Goal: Task Accomplishment & Management: Manage account settings

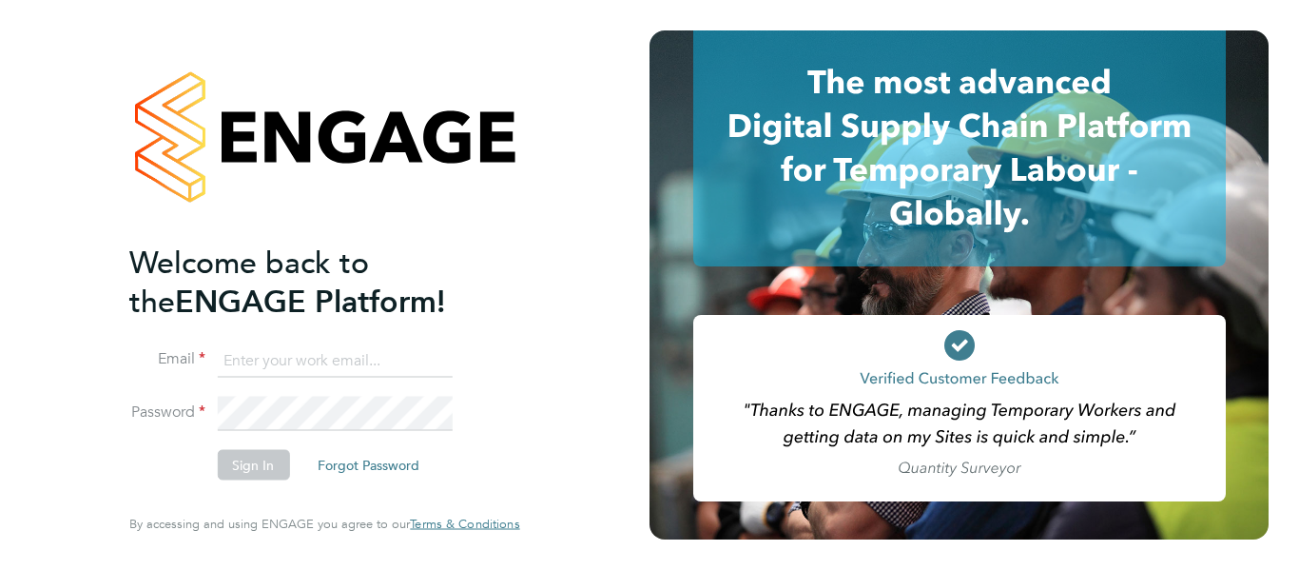
type input "[PERSON_NAME][EMAIL_ADDRESS][PERSON_NAME][DOMAIN_NAME]"
click at [247, 465] on button "Sign In" at bounding box center [253, 465] width 72 height 30
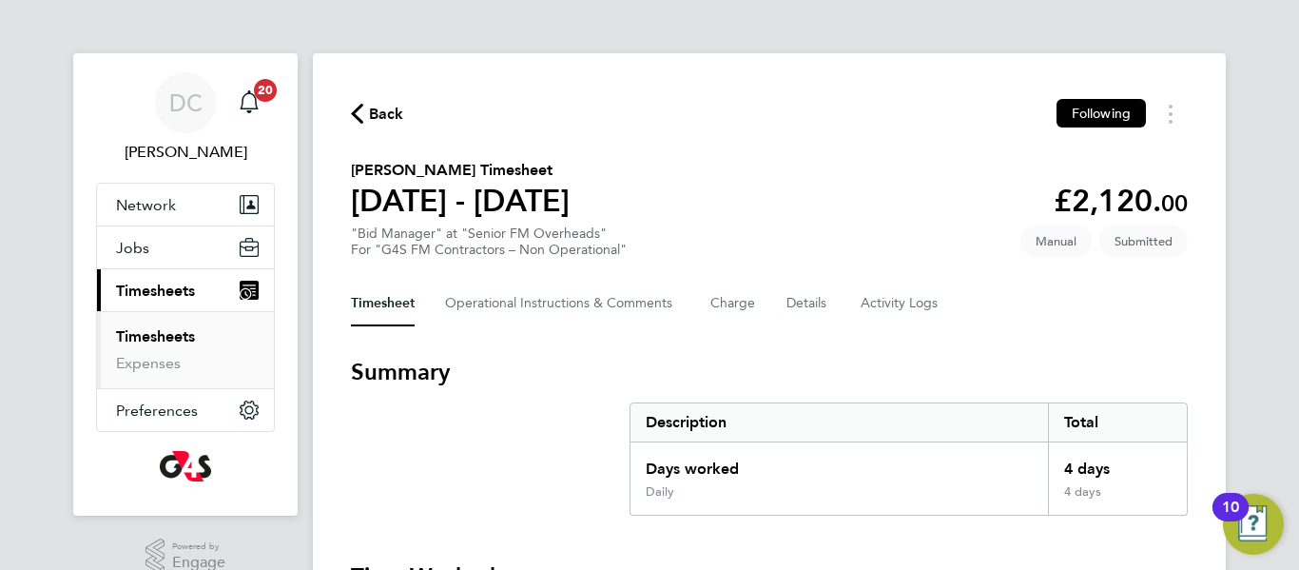
click at [177, 330] on link "Timesheets" at bounding box center [155, 336] width 79 height 18
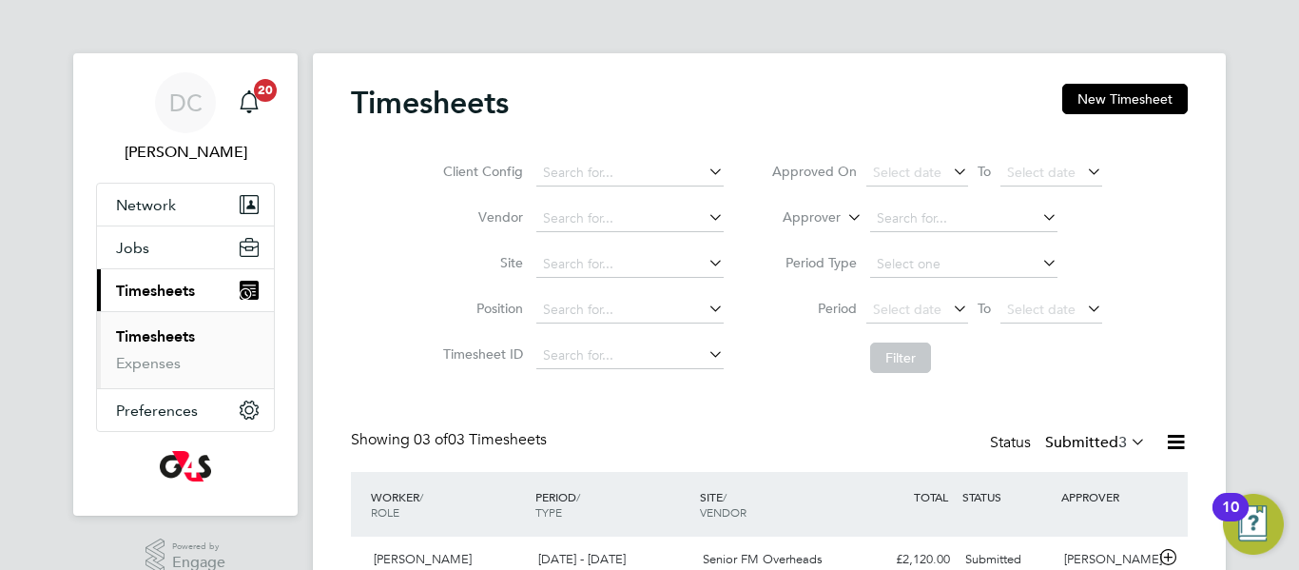
click at [1286, 390] on div "DC David Claydon Notifications 20 Applications: Network Sites Workers Jobs Posi…" at bounding box center [649, 398] width 1299 height 796
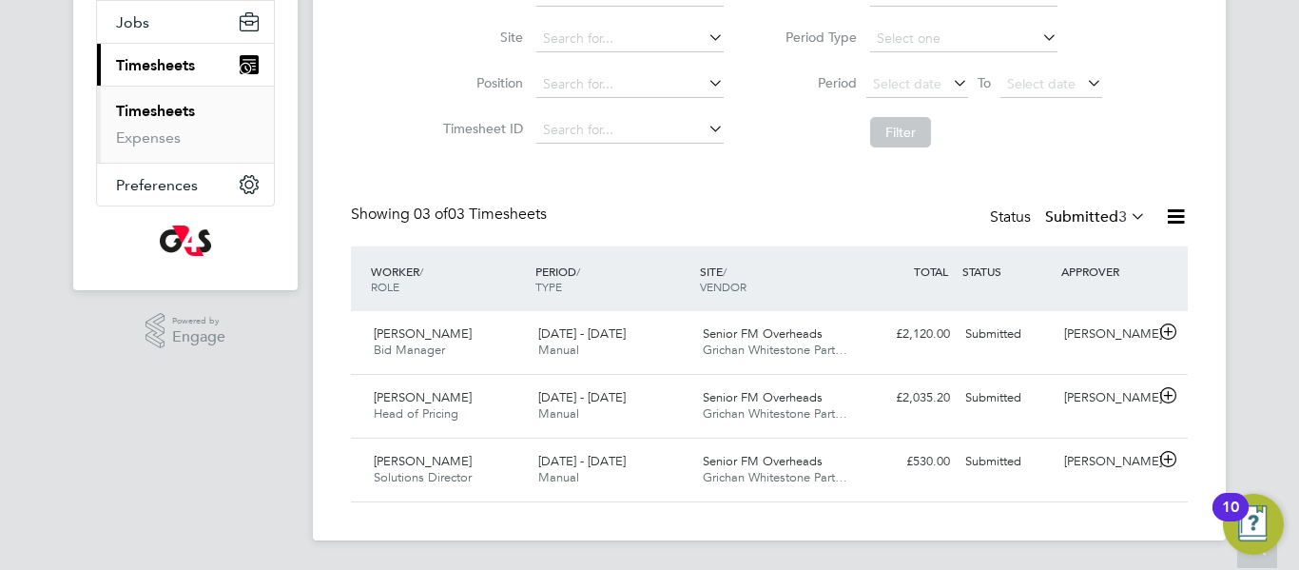
scroll to position [226, 0]
click at [1168, 455] on icon at bounding box center [1169, 458] width 24 height 15
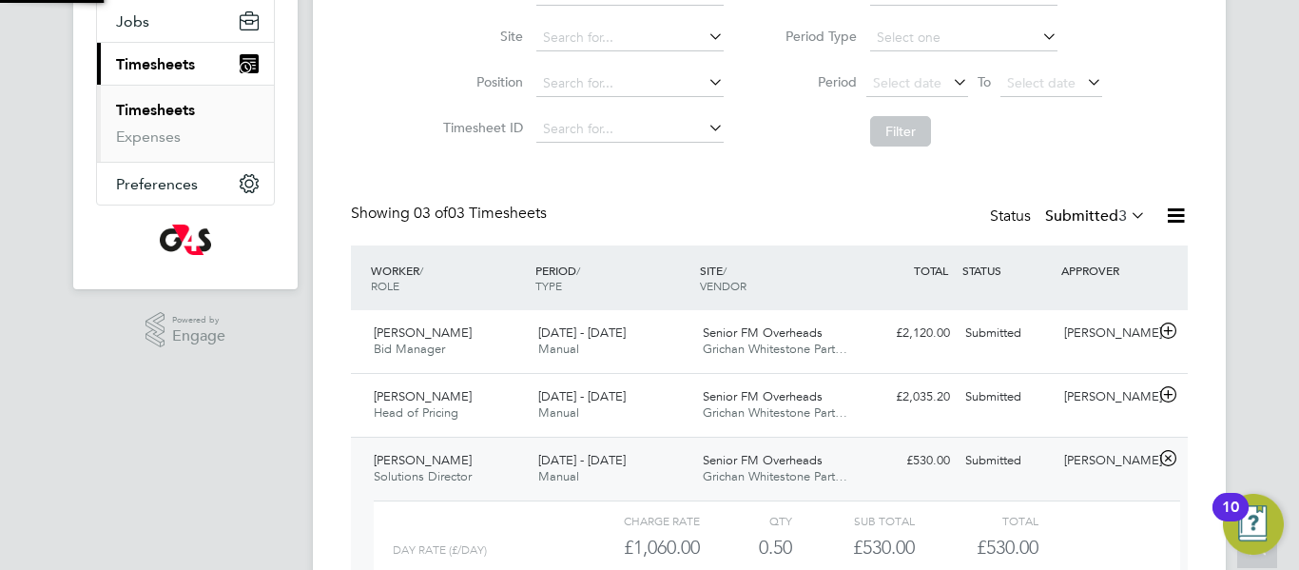
scroll to position [32, 185]
click at [1284, 450] on div "DC David Claydon Notifications 20 Applications: Network Sites Workers Jobs Posi…" at bounding box center [649, 259] width 1299 height 971
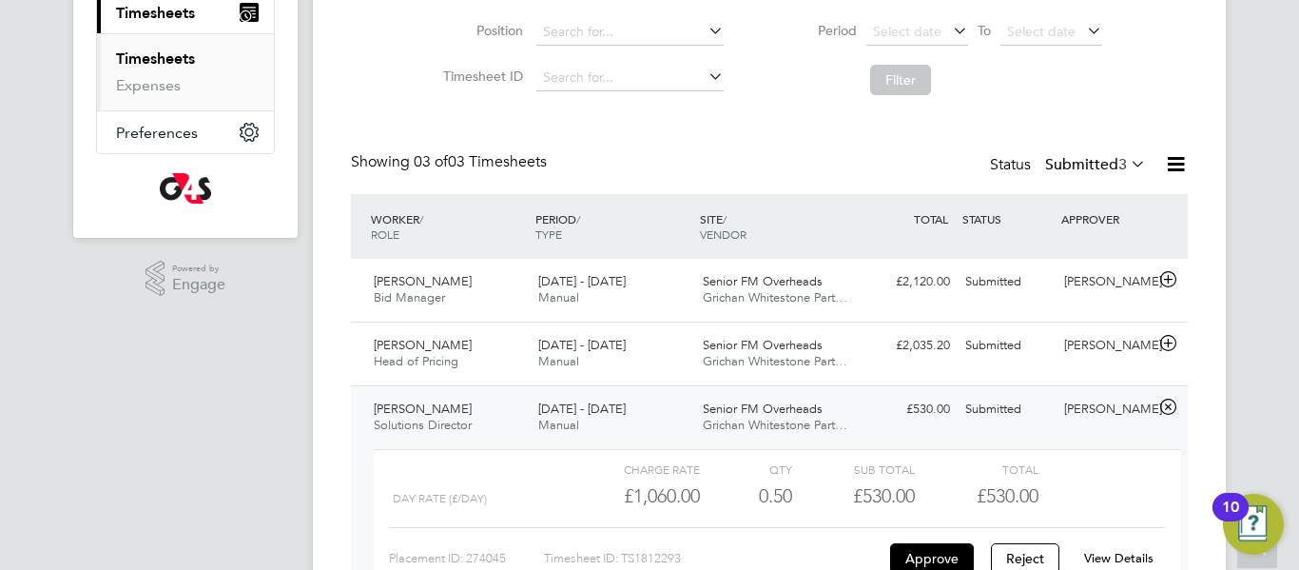
scroll to position [302, 0]
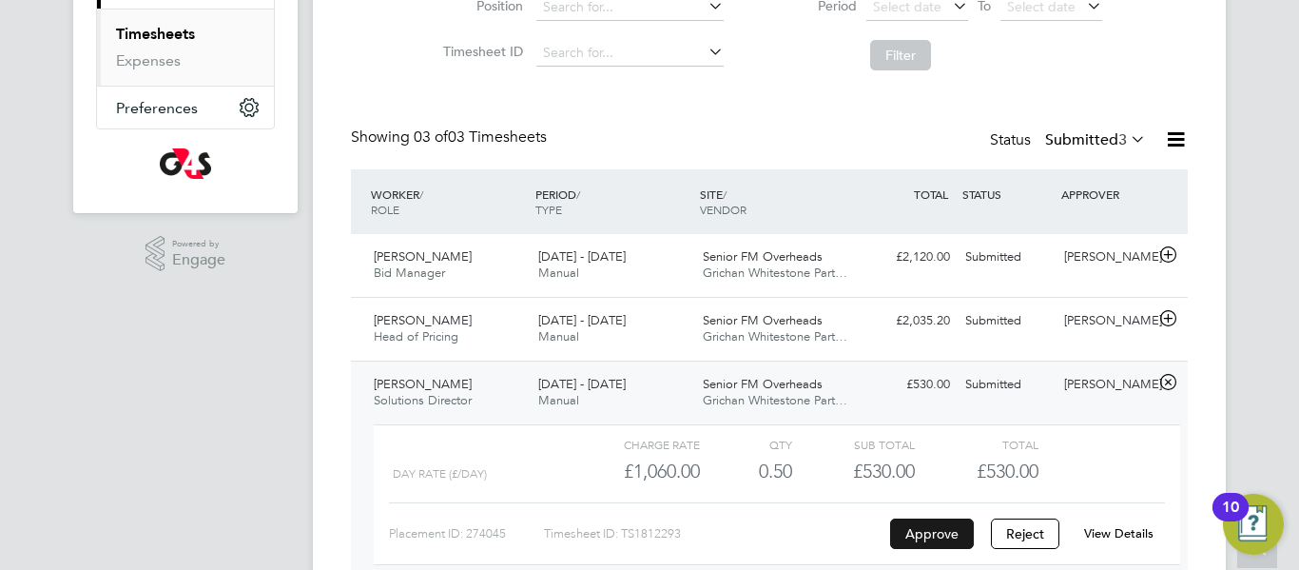
click at [940, 542] on button "Approve" at bounding box center [932, 533] width 84 height 30
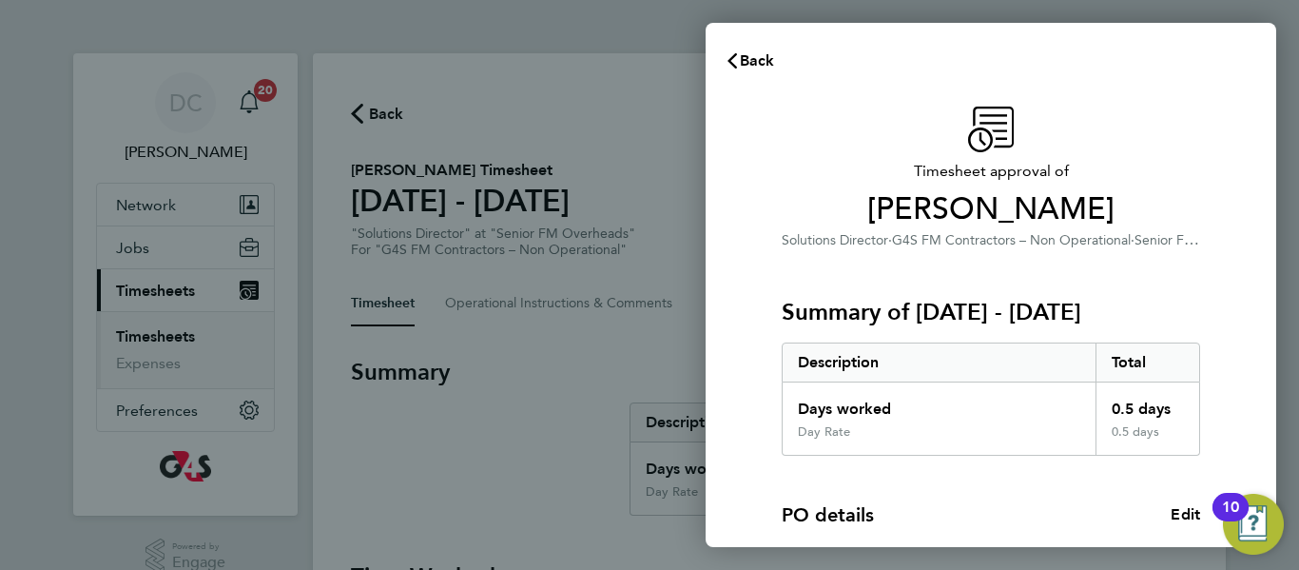
click at [1090, 503] on div "PO details Edit" at bounding box center [991, 514] width 419 height 27
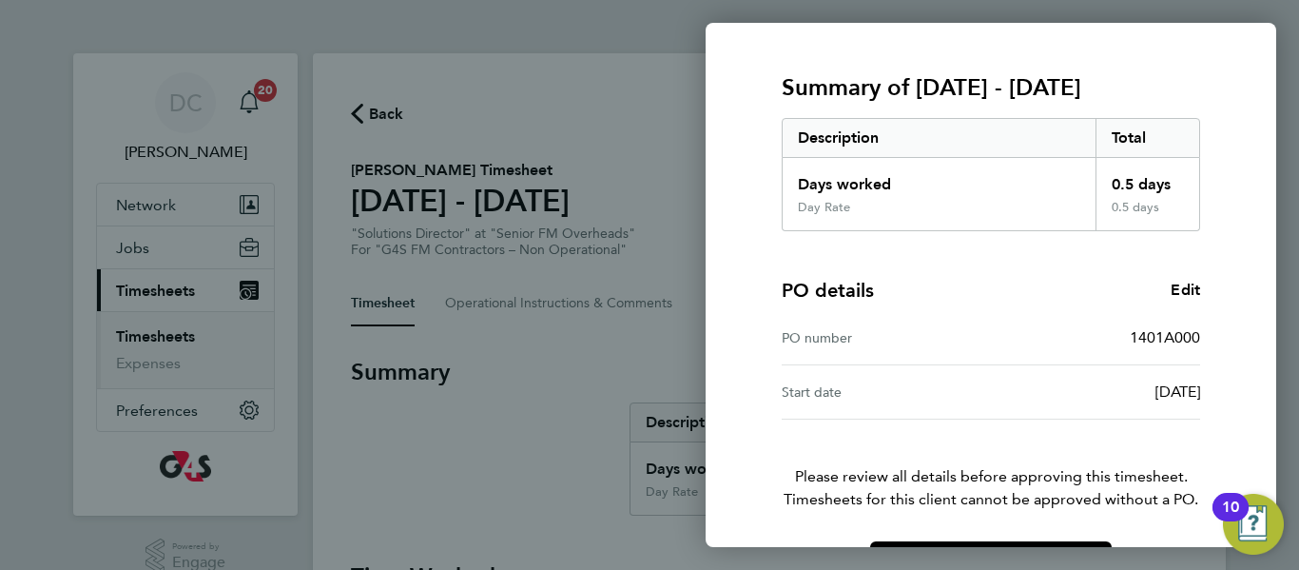
scroll to position [287, 0]
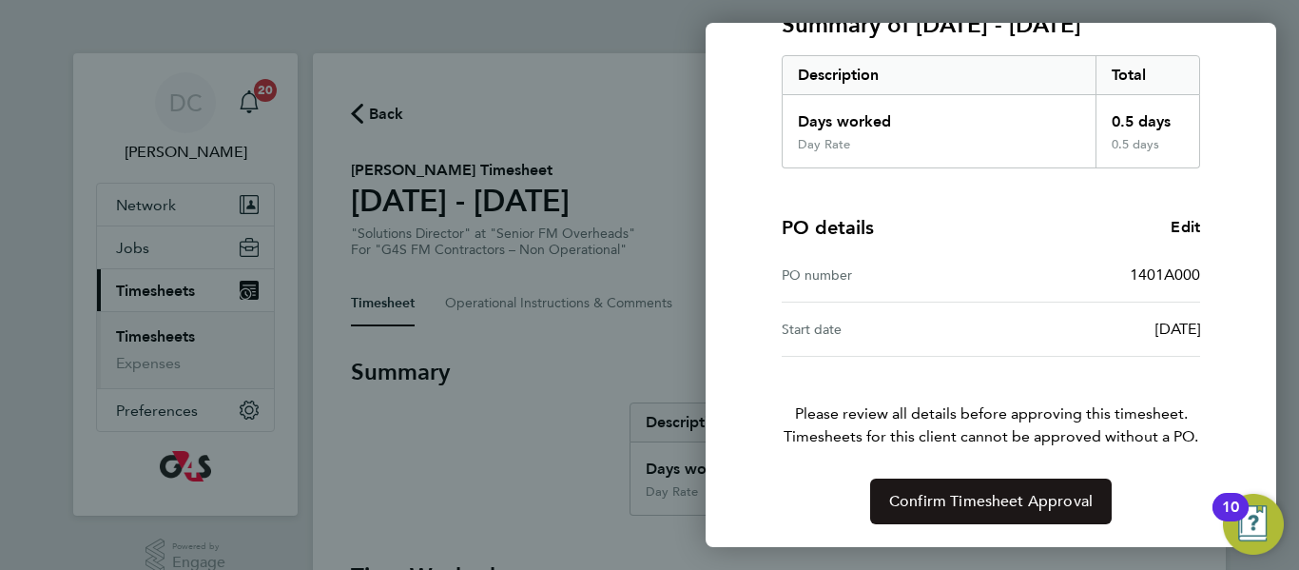
click at [1090, 503] on span "Confirm Timesheet Approval" at bounding box center [991, 501] width 204 height 19
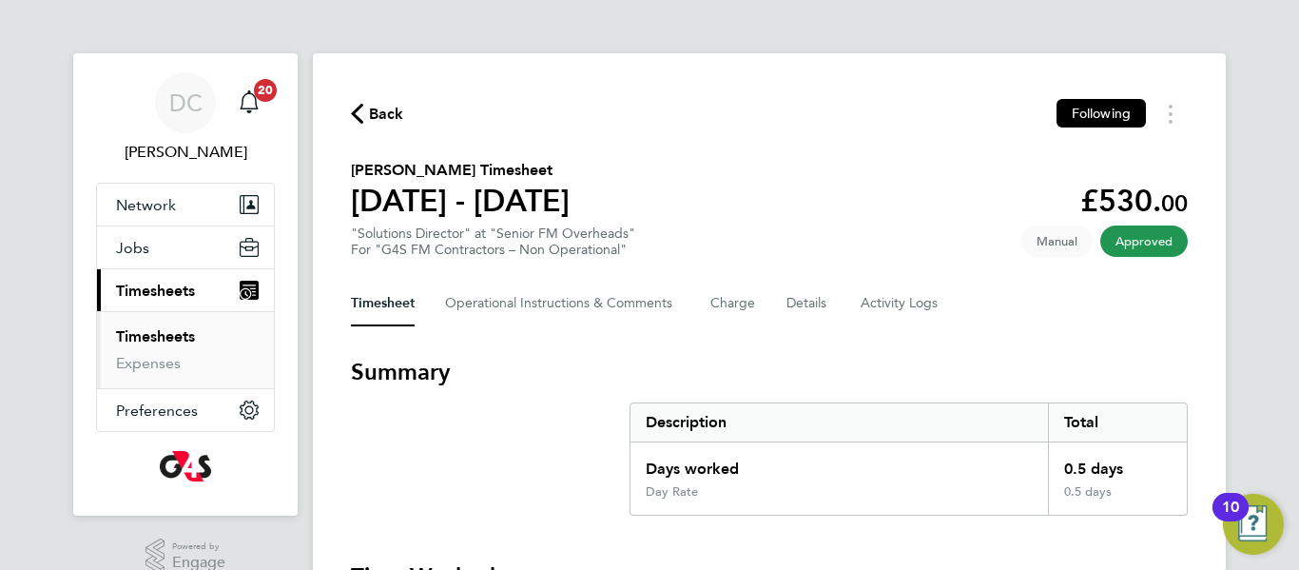
click at [149, 334] on link "Timesheets" at bounding box center [155, 336] width 79 height 18
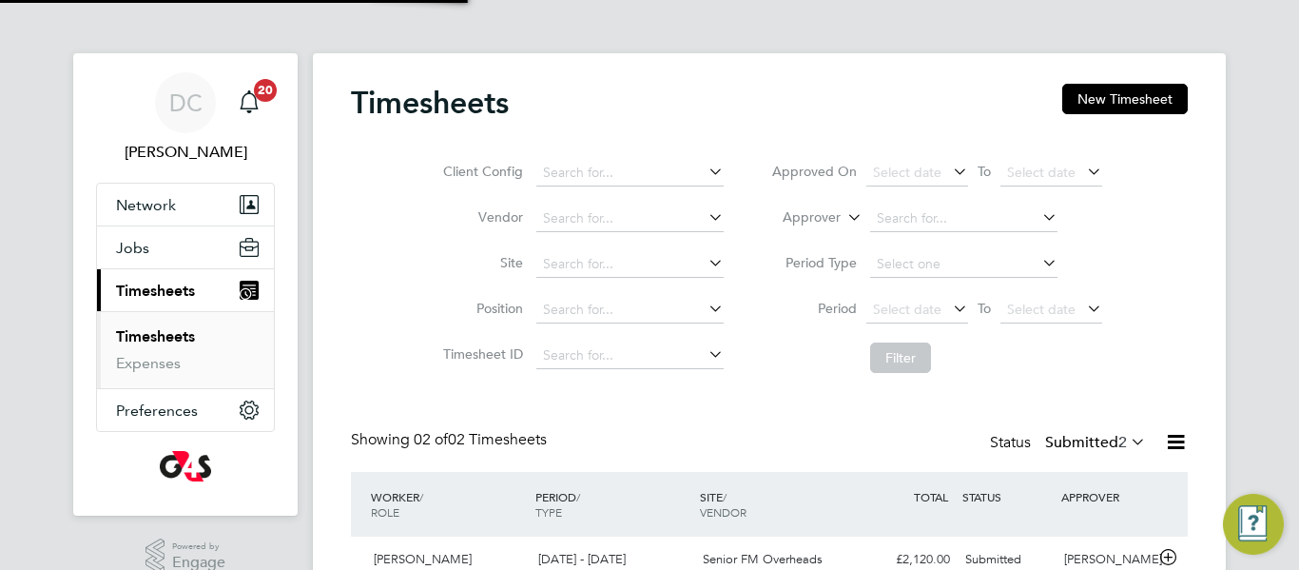
scroll to position [49, 165]
click at [823, 413] on div "Timesheets New Timesheet Client Config Vendor Site Position Timesheet ID Approv…" at bounding box center [769, 374] width 837 height 580
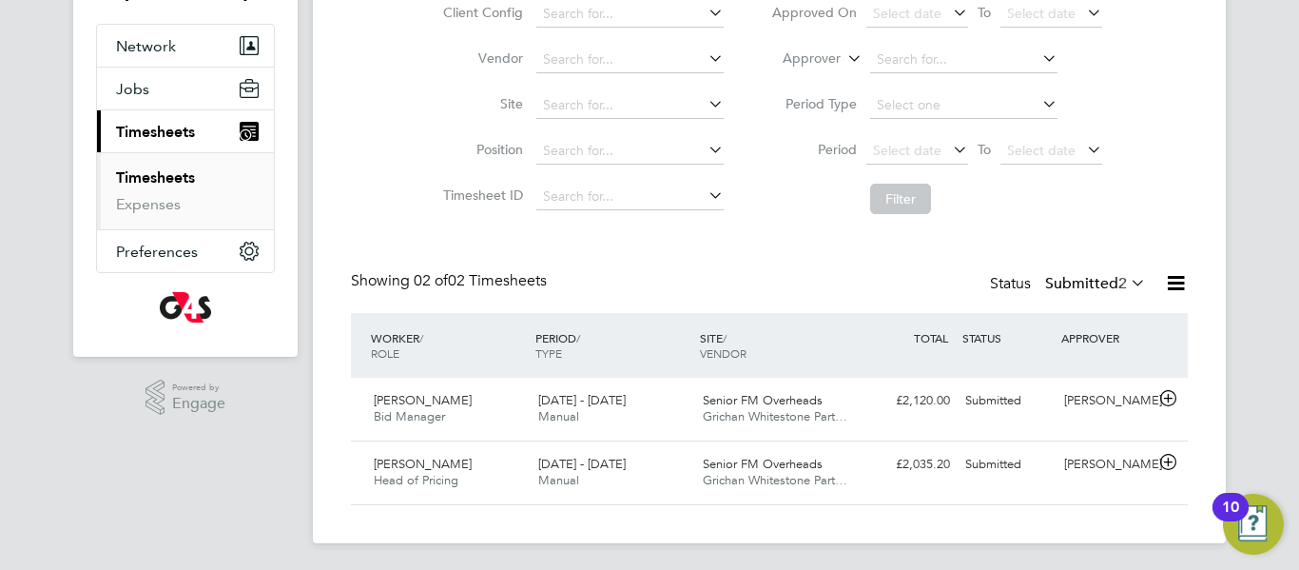
scroll to position [163, 0]
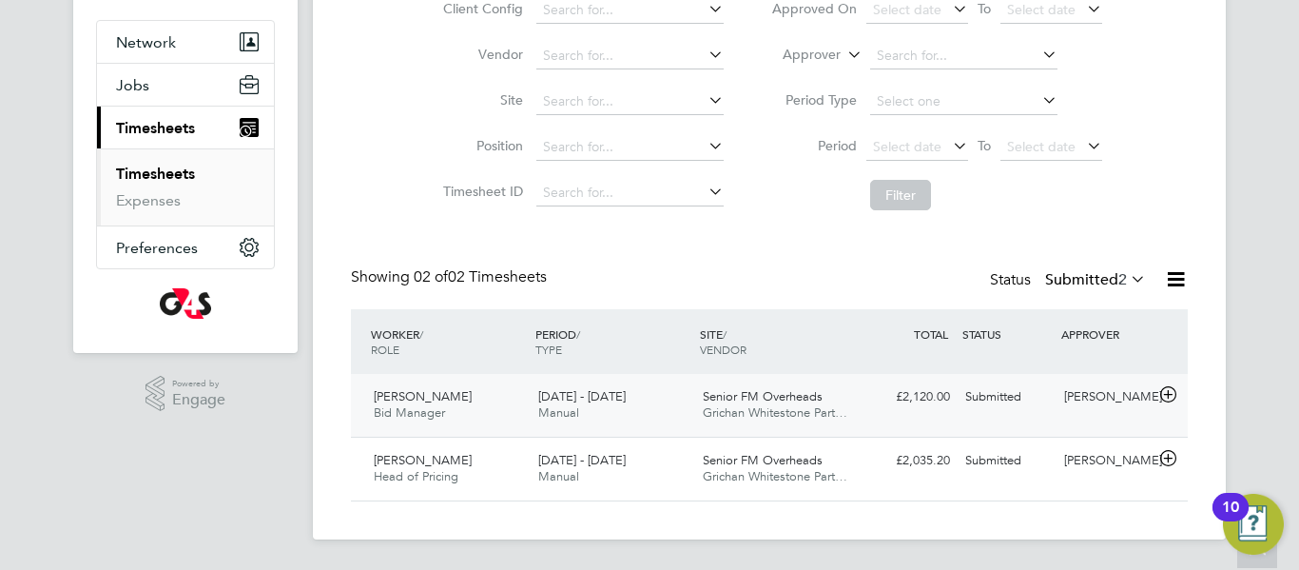
click at [1161, 392] on icon at bounding box center [1169, 394] width 24 height 15
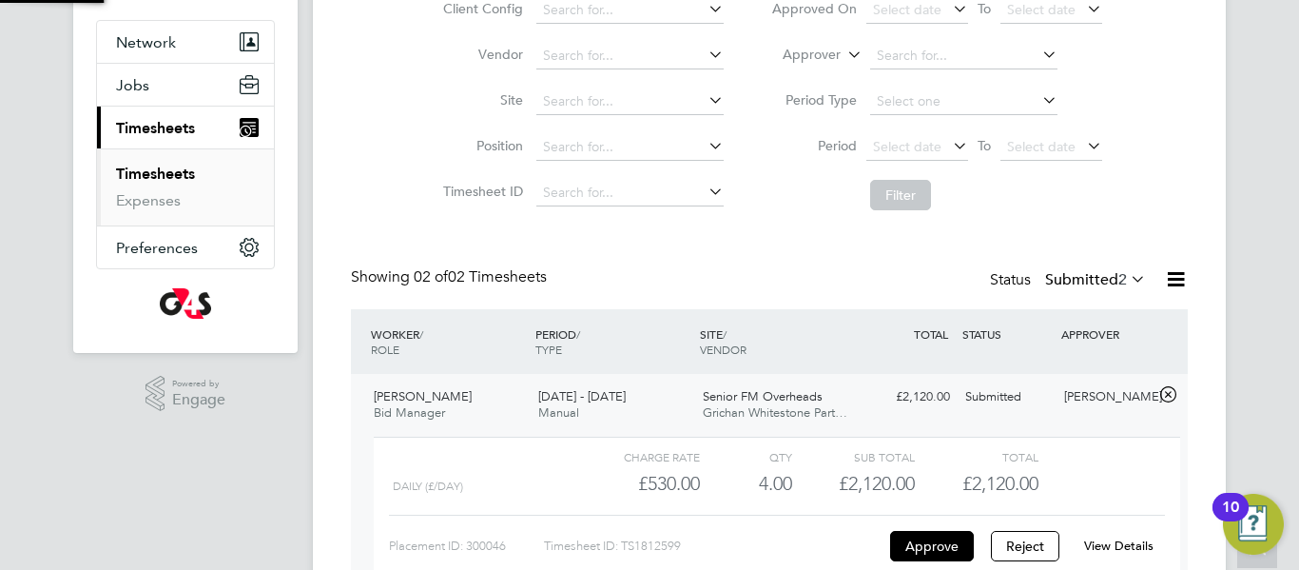
scroll to position [32, 185]
click at [919, 553] on button "Approve" at bounding box center [932, 546] width 84 height 30
click at [155, 166] on link "Timesheets" at bounding box center [155, 174] width 79 height 18
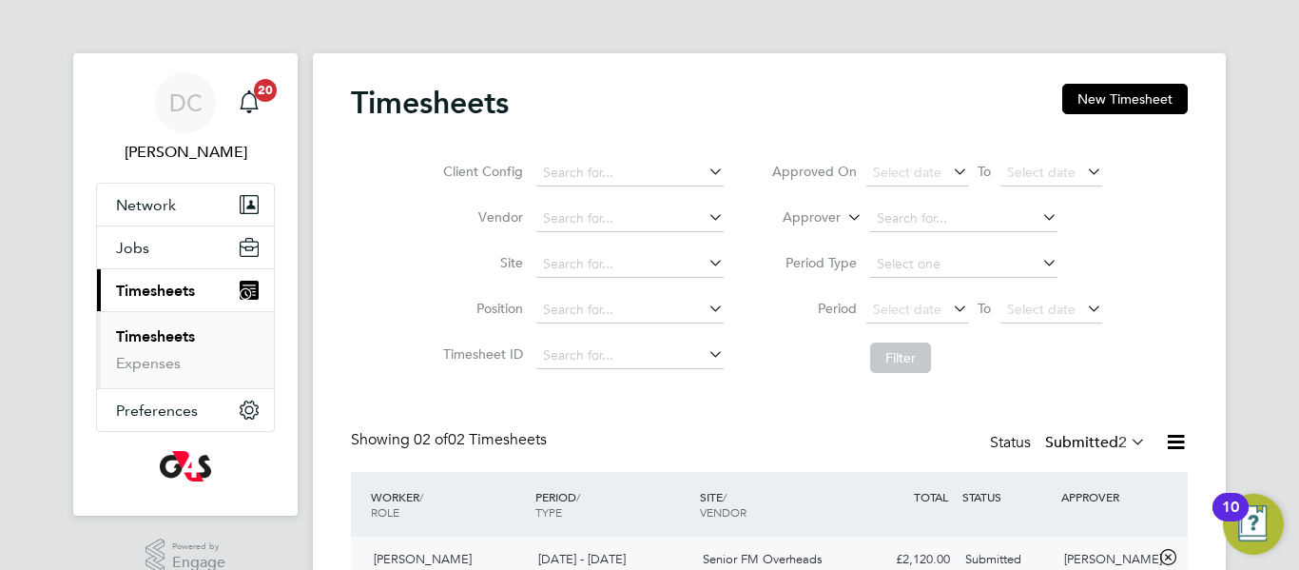
click at [1157, 395] on div "Timesheets New Timesheet Client Config Vendor Site Position Timesheet ID Approv…" at bounding box center [769, 461] width 837 height 755
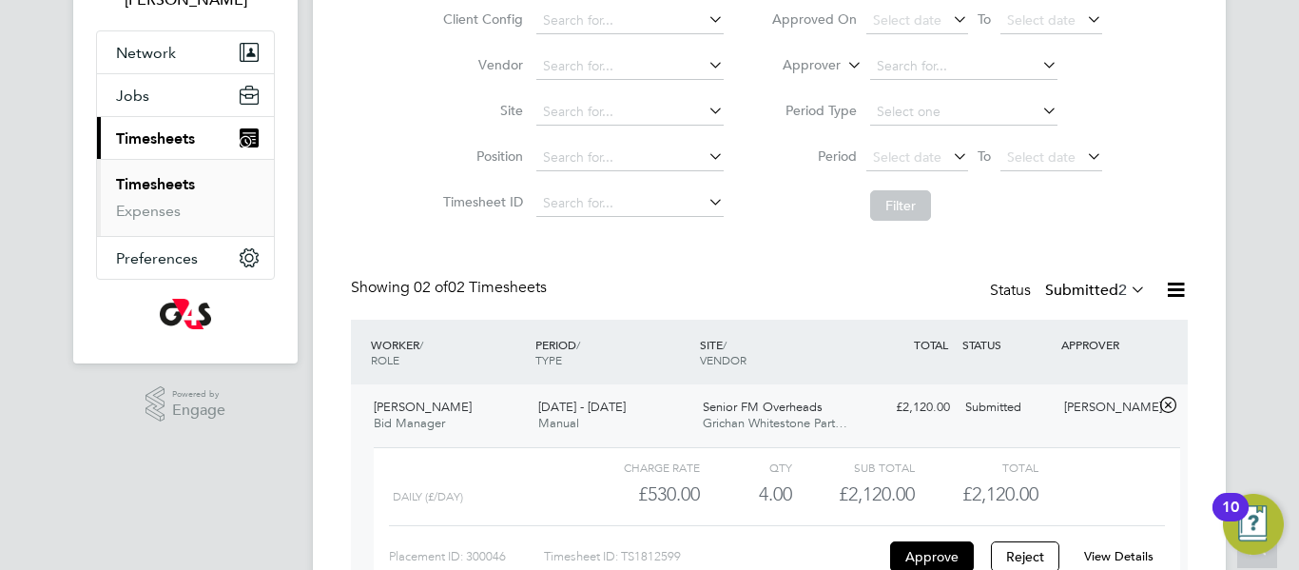
scroll to position [190, 0]
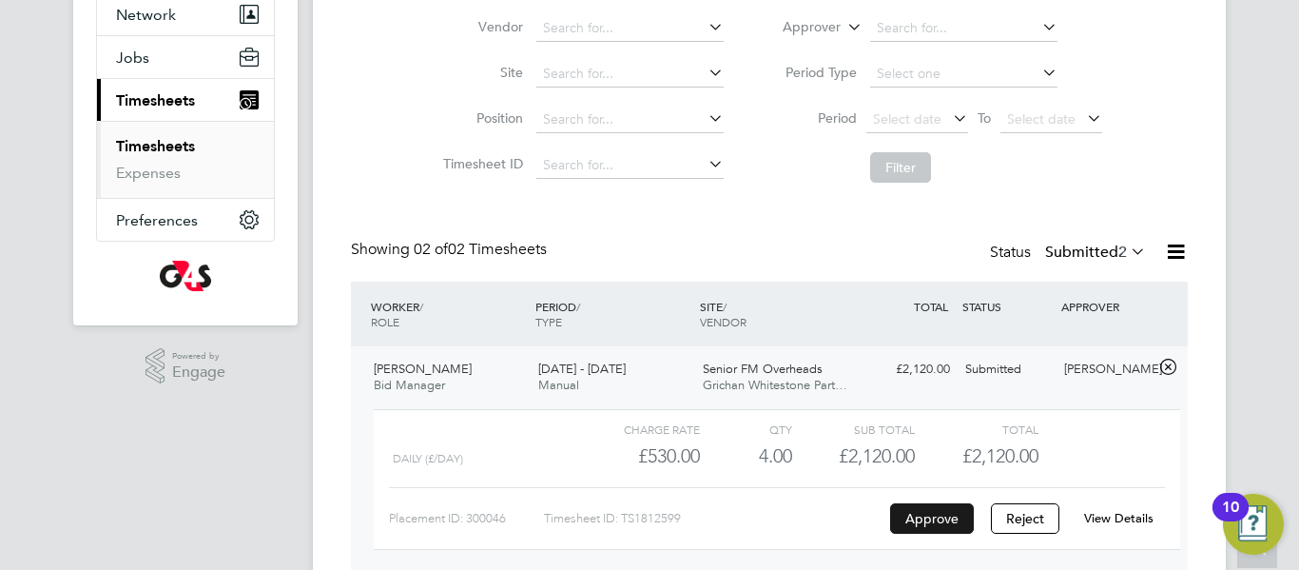
click at [925, 524] on button "Approve" at bounding box center [932, 518] width 84 height 30
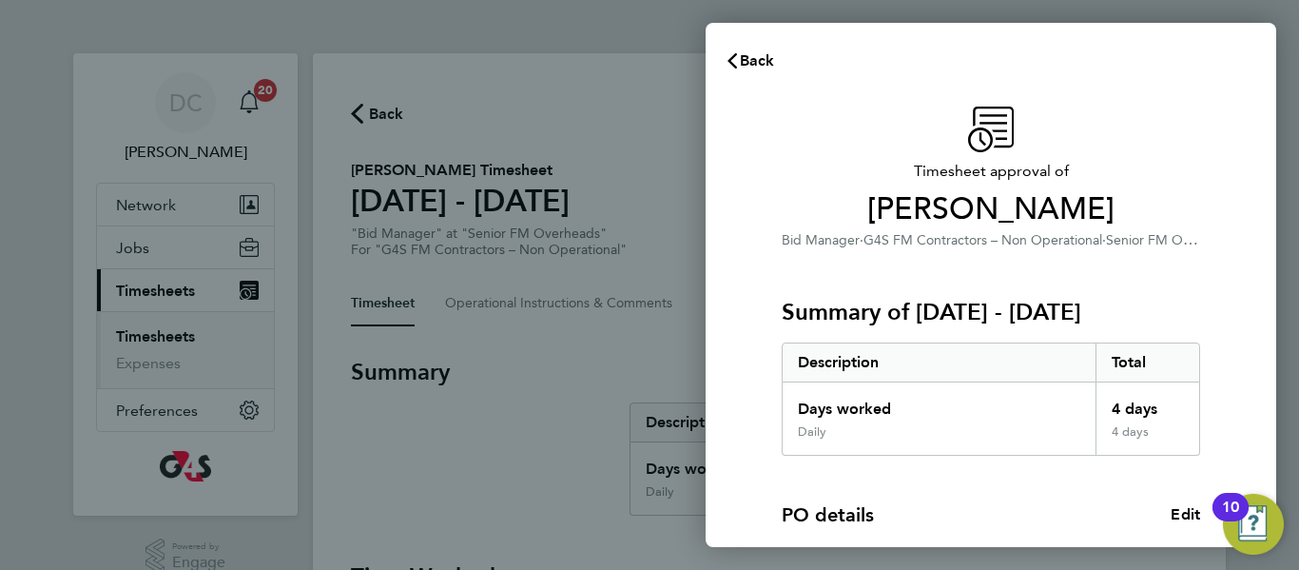
click at [998, 490] on div "PO details Edit PO number 1401A000 Start date 15 Jul 2022" at bounding box center [991, 550] width 419 height 188
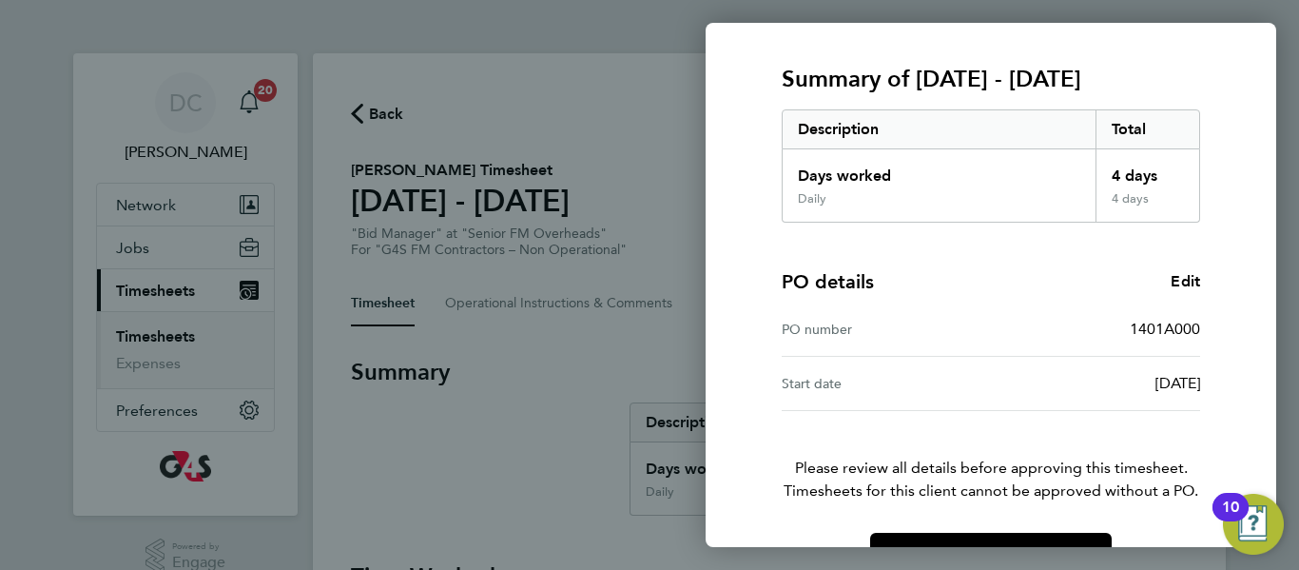
scroll to position [287, 0]
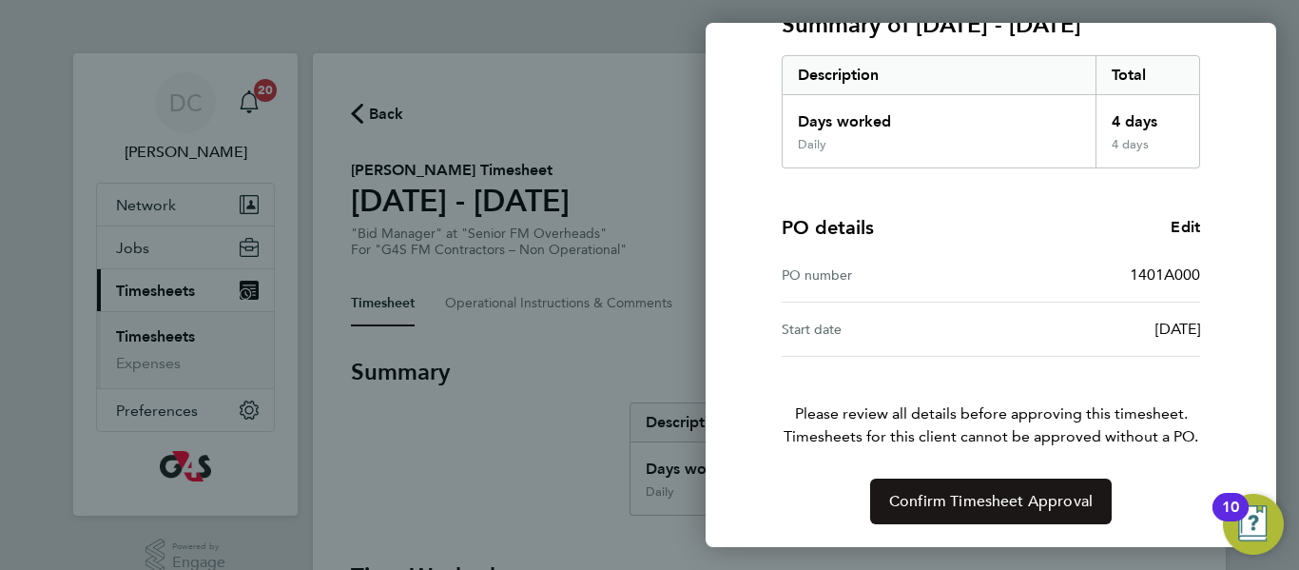
click at [998, 490] on button "Confirm Timesheet Approval" at bounding box center [991, 501] width 242 height 46
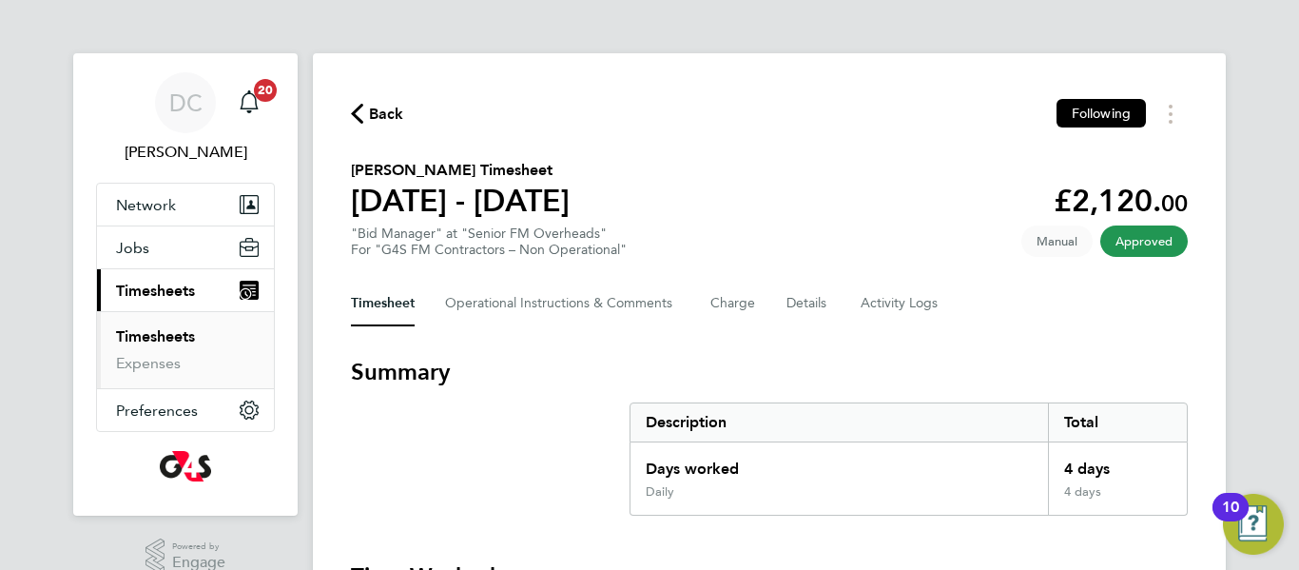
click at [138, 337] on link "Timesheets" at bounding box center [155, 336] width 79 height 18
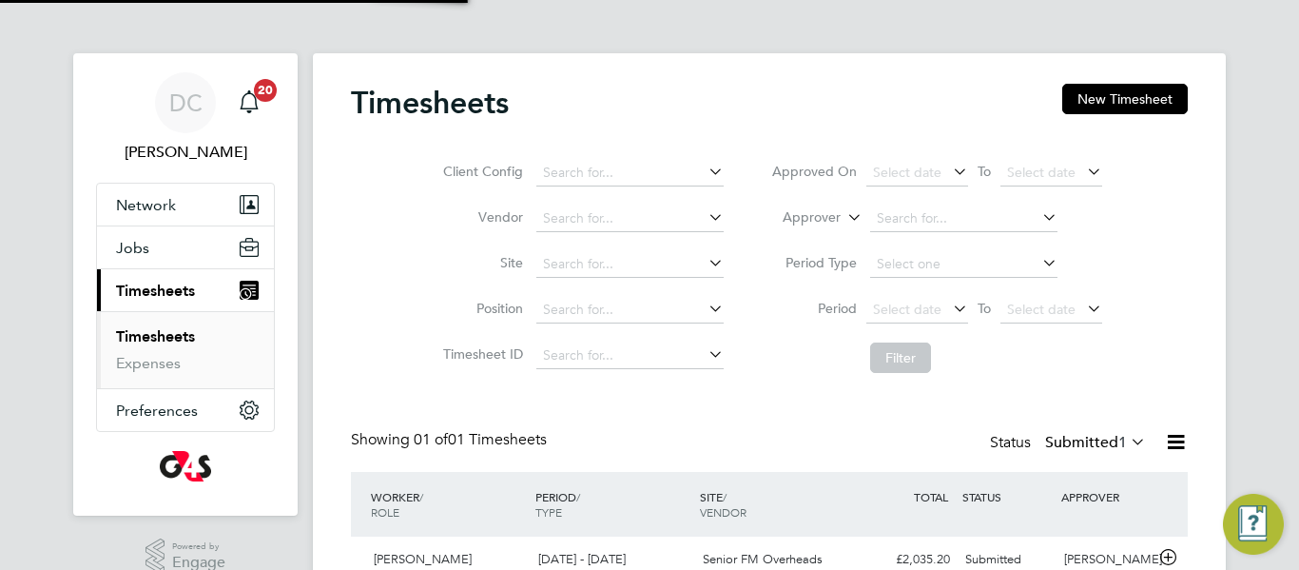
scroll to position [49, 165]
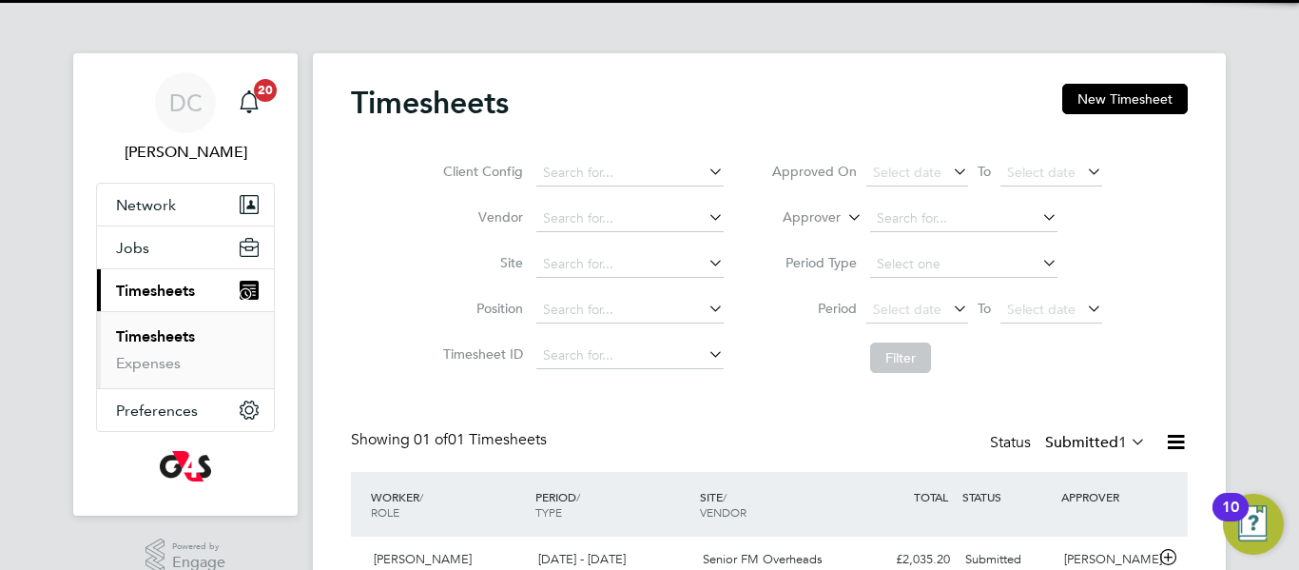
click at [913, 442] on div "Showing 01 of 01 Timesheets Status Submitted 1" at bounding box center [769, 451] width 837 height 42
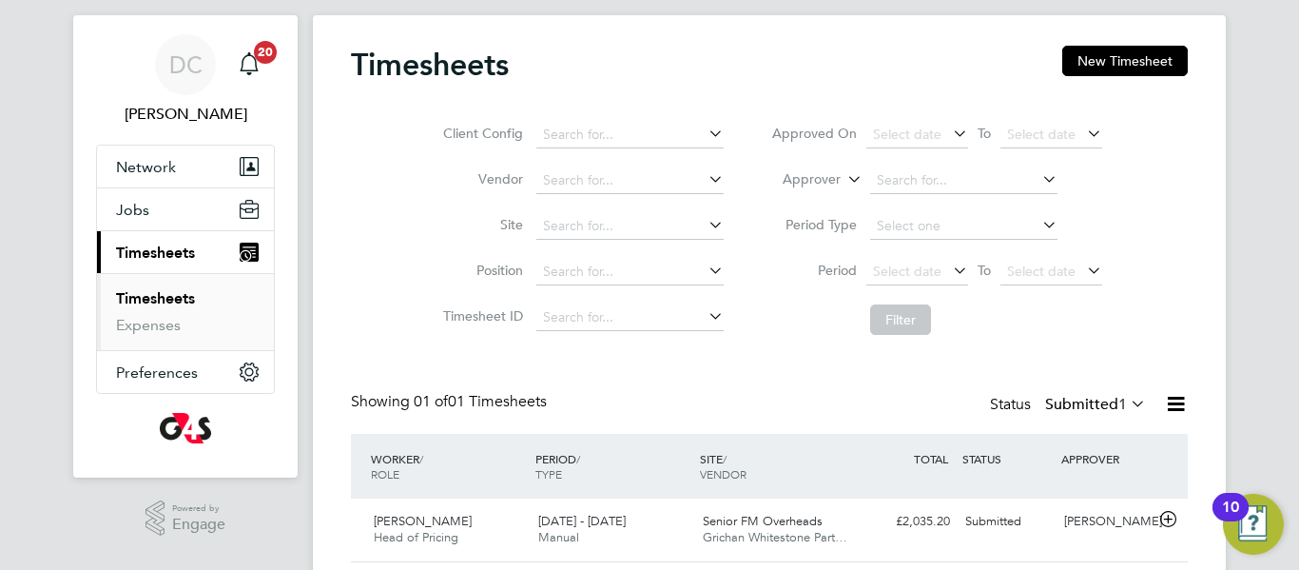
scroll to position [99, 0]
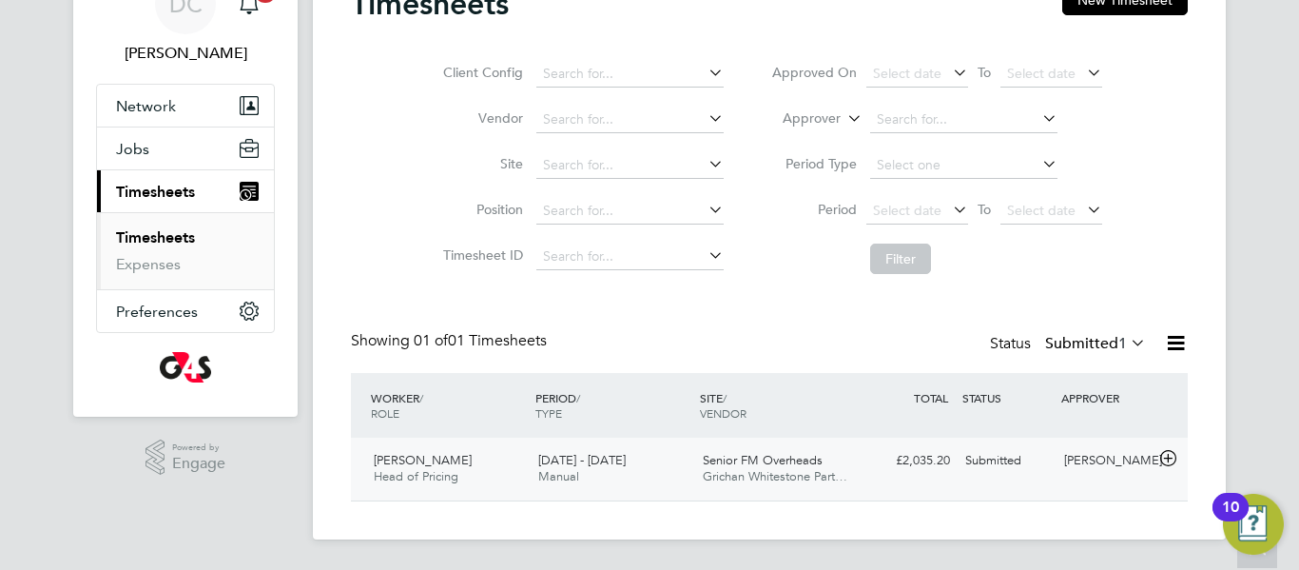
click at [1141, 450] on div "[PERSON_NAME]" at bounding box center [1106, 460] width 99 height 31
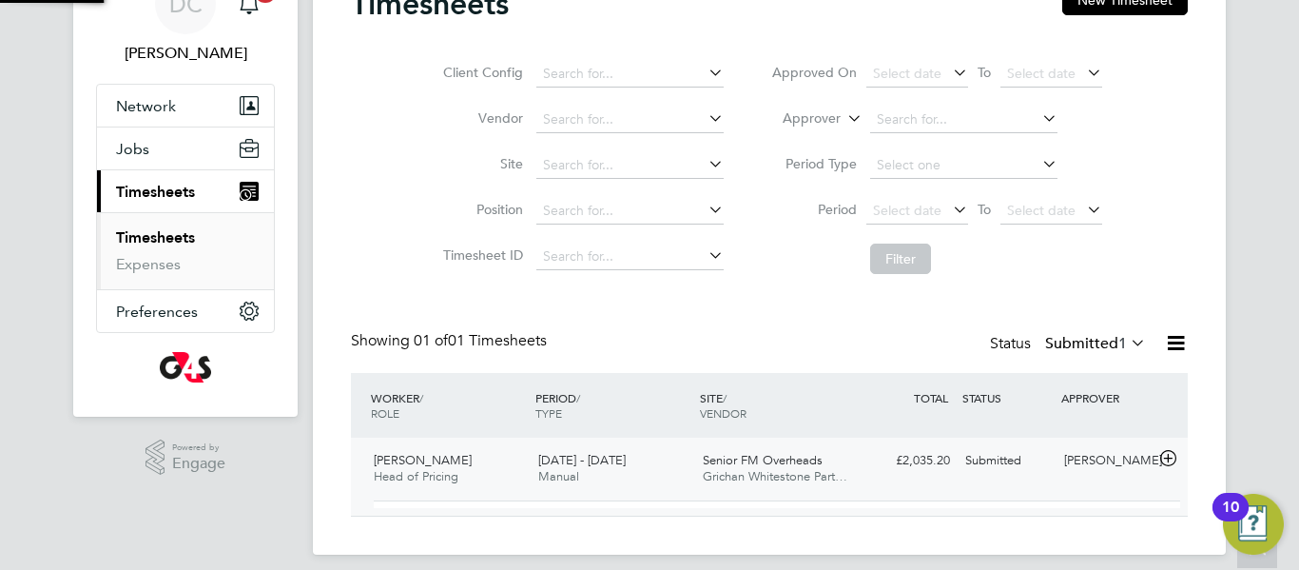
scroll to position [32, 185]
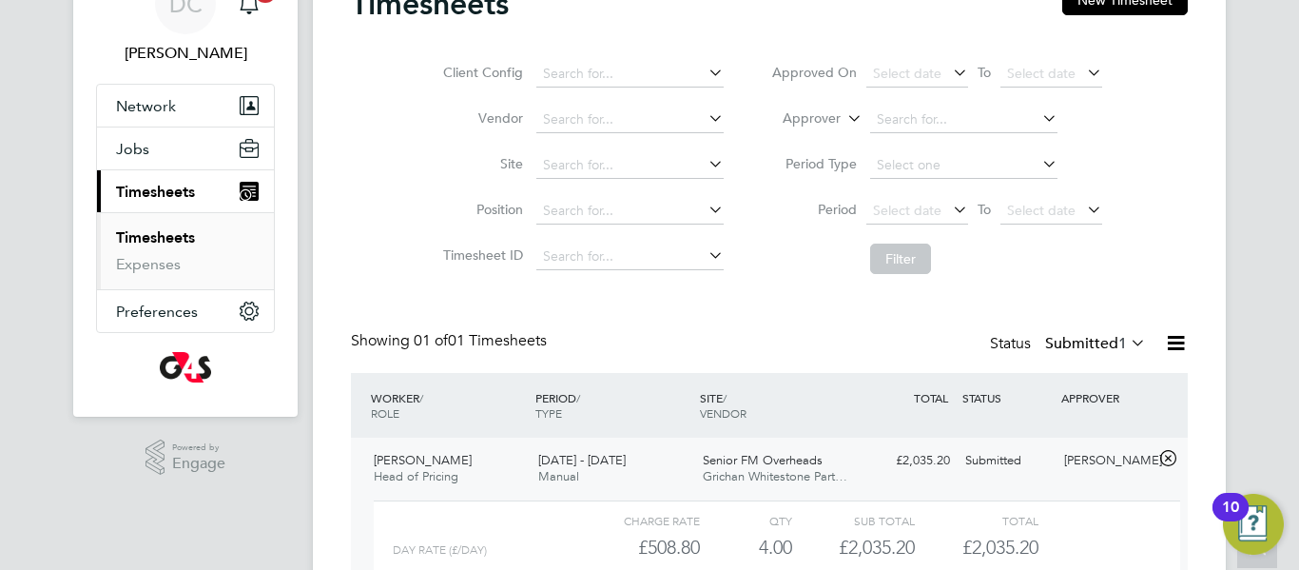
click at [1050, 533] on div "Day Rate (£/day) £508.80 4 4.00 4 £2,035.20 £2,035.20" at bounding box center [777, 547] width 807 height 31
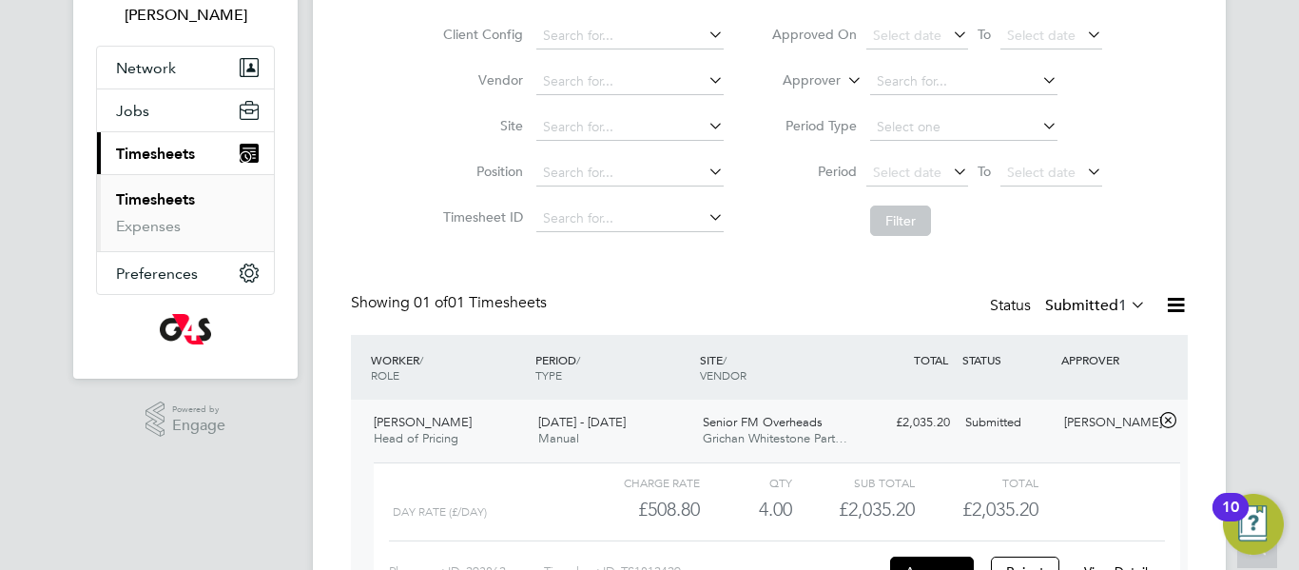
scroll to position [251, 0]
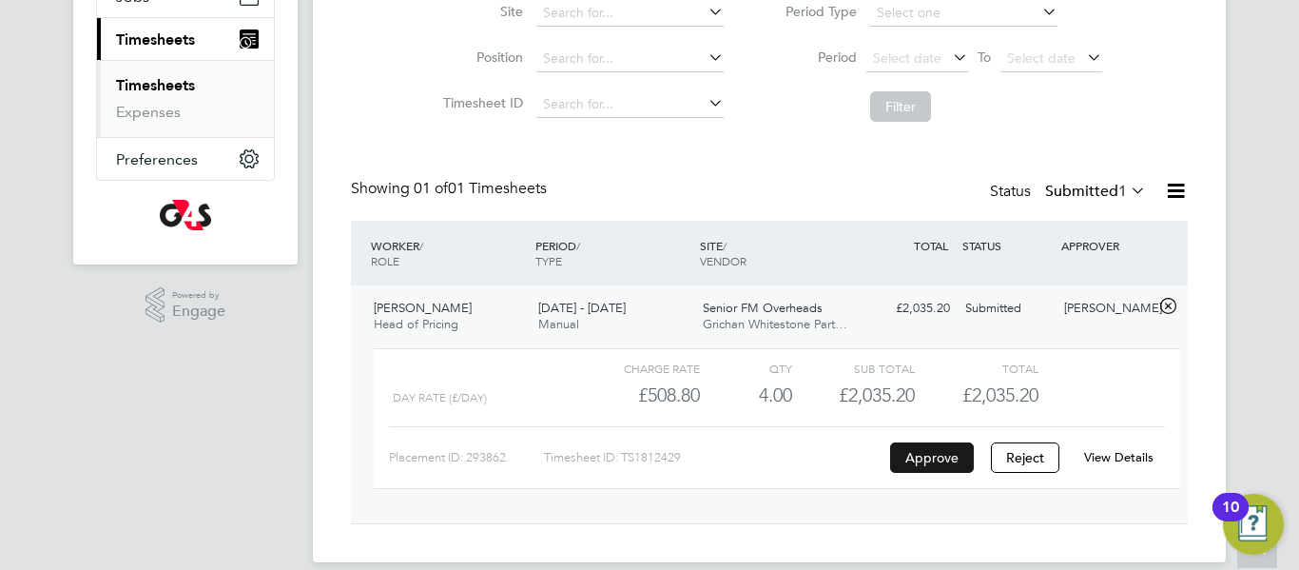
click at [941, 447] on button "Approve" at bounding box center [932, 457] width 84 height 30
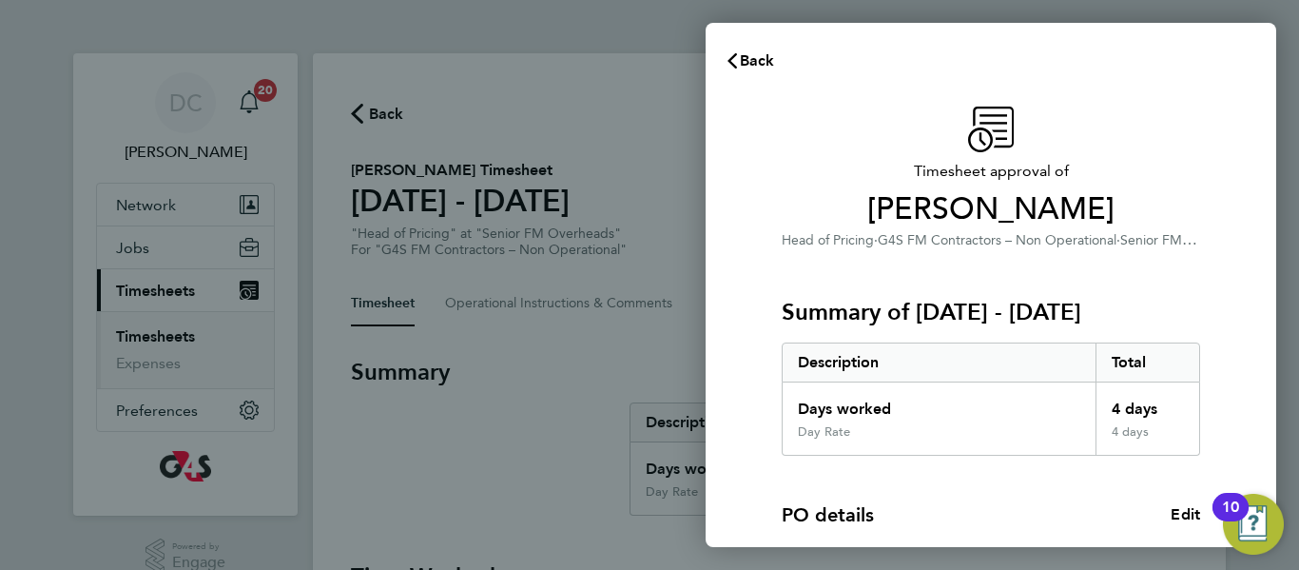
click at [931, 480] on div "PO details Edit PO number 1401A000 Start date [DATE]" at bounding box center [991, 550] width 419 height 188
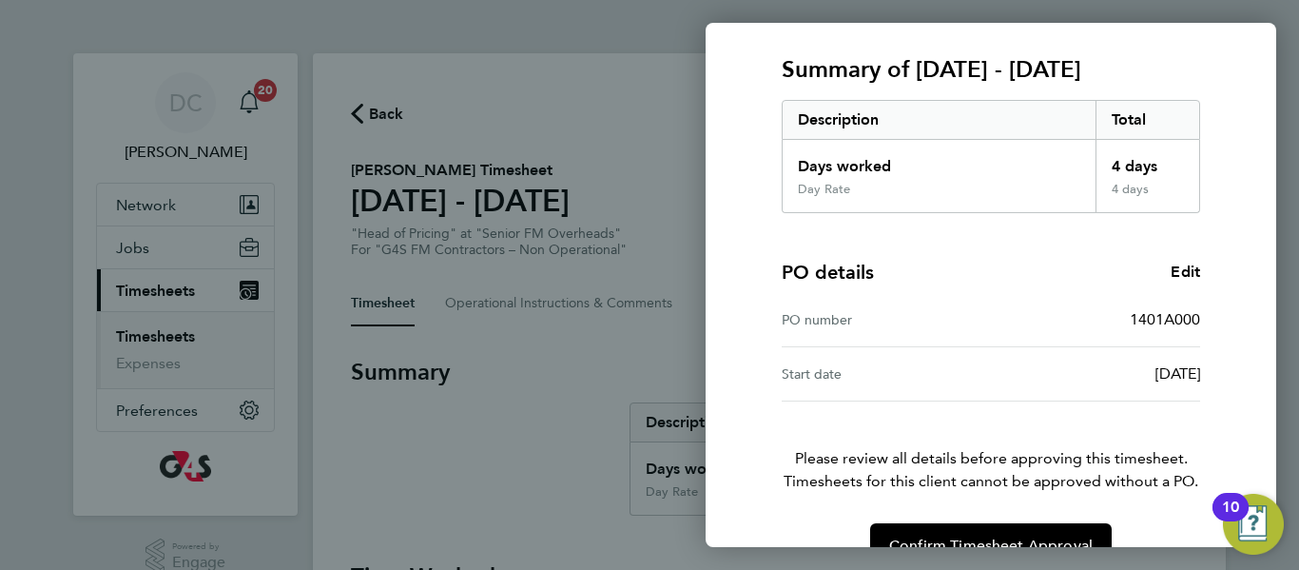
scroll to position [287, 0]
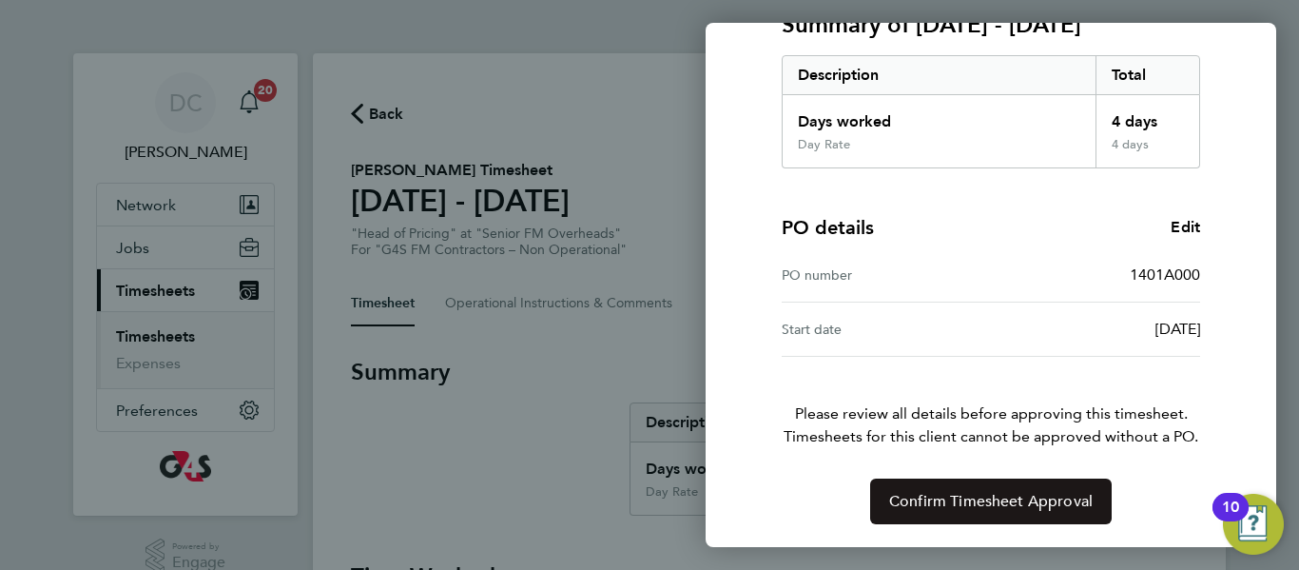
click at [931, 480] on button "Confirm Timesheet Approval" at bounding box center [991, 501] width 242 height 46
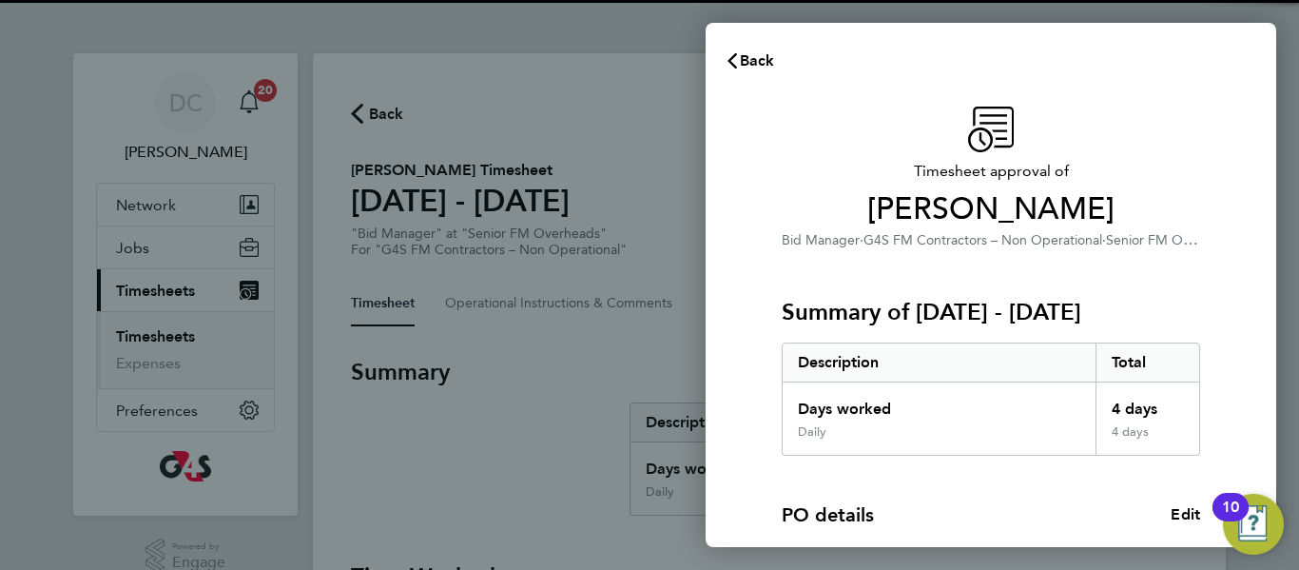
click at [944, 500] on div "PO details Edit PO number 1401A000 Start date [DATE]" at bounding box center [991, 550] width 419 height 188
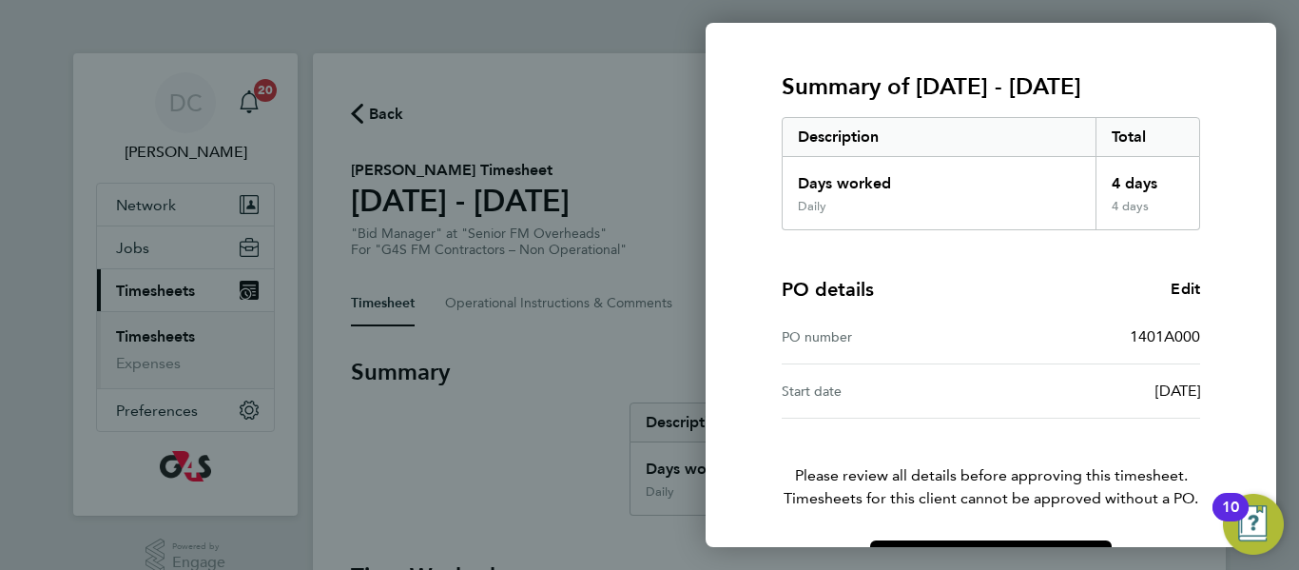
scroll to position [287, 0]
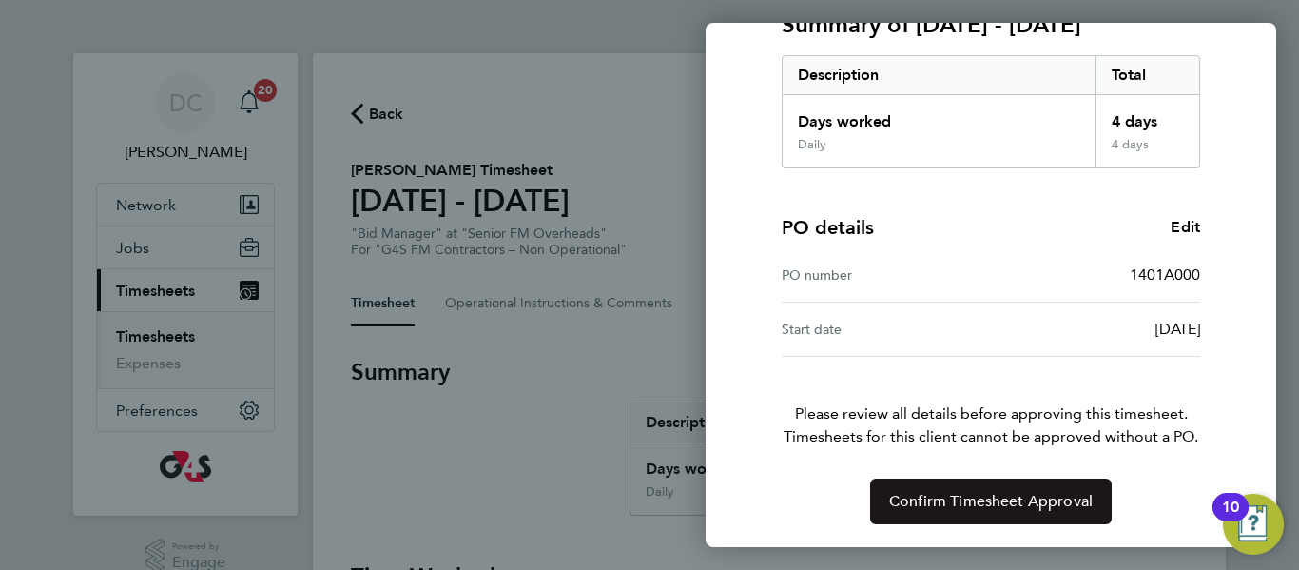
click at [944, 500] on span "Confirm Timesheet Approval" at bounding box center [991, 501] width 204 height 19
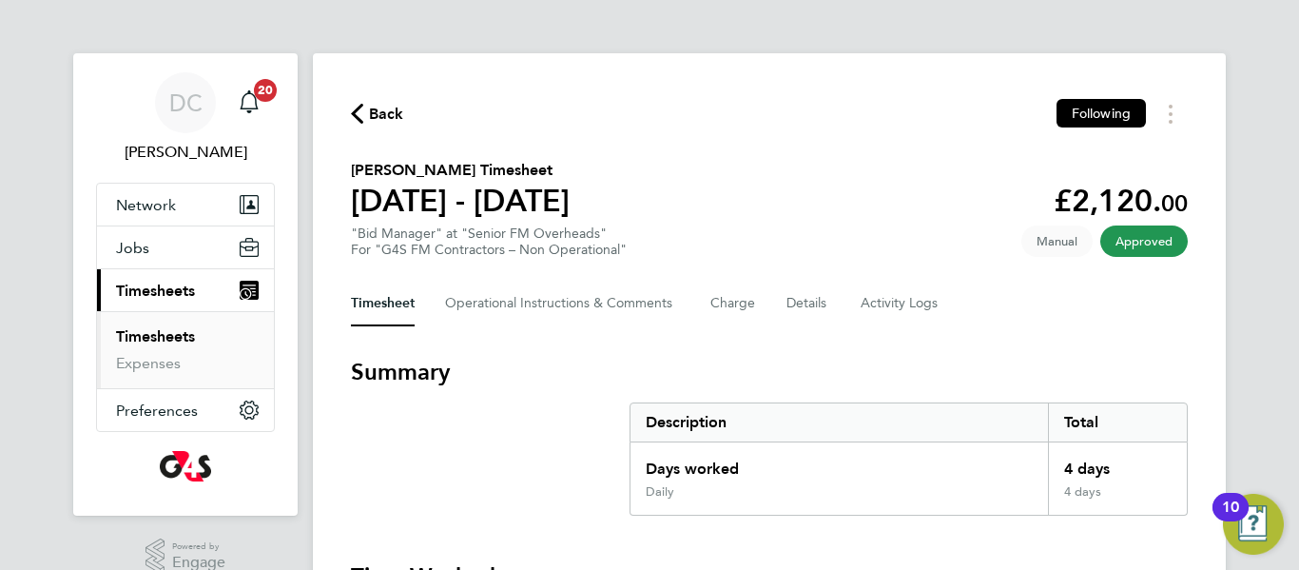
click at [157, 346] on li "Timesheets" at bounding box center [187, 340] width 143 height 27
click at [164, 324] on ul "Timesheets Expenses" at bounding box center [185, 349] width 177 height 77
click at [162, 336] on link "Timesheets" at bounding box center [155, 336] width 79 height 18
